Goal: Task Accomplishment & Management: Manage account settings

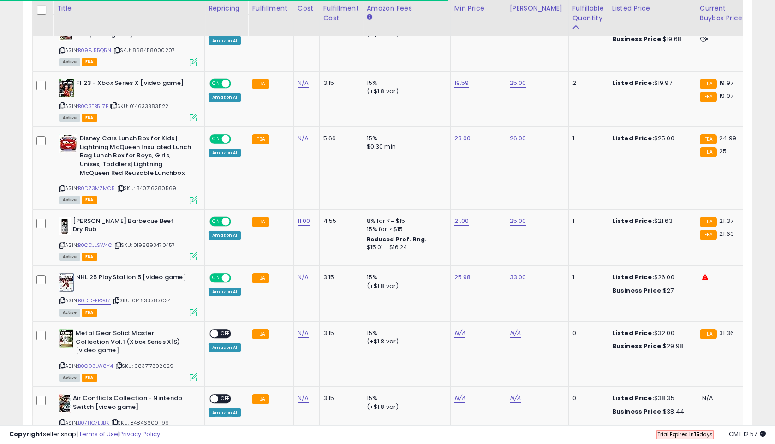
scroll to position [189, 422]
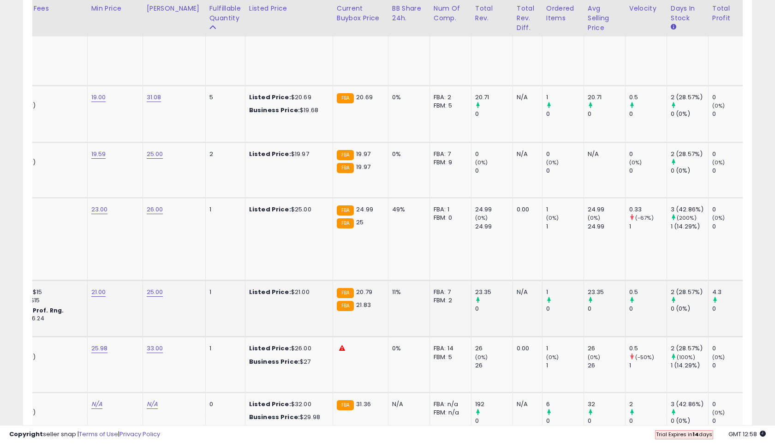
scroll to position [0, 363]
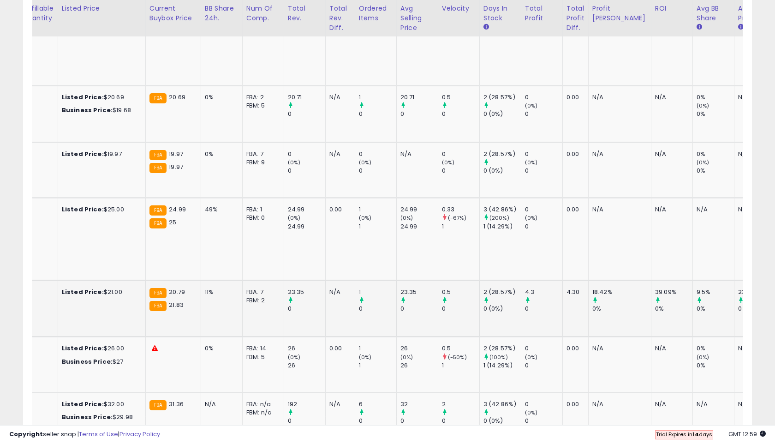
click at [525, 288] on div "4.3" at bounding box center [543, 292] width 37 height 8
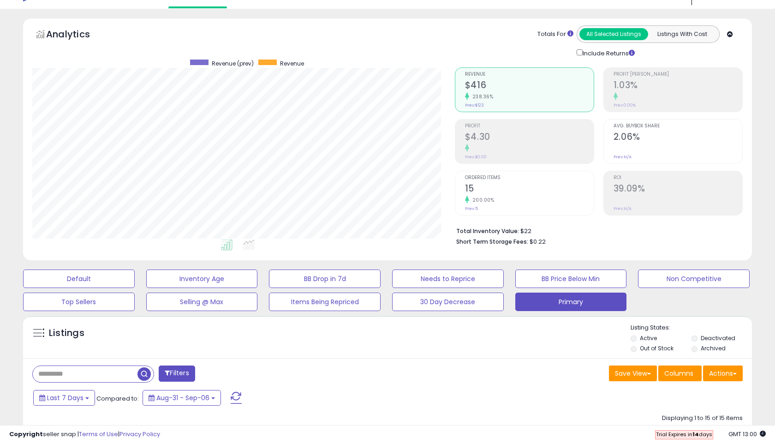
scroll to position [18, 0]
